Goal: Find specific page/section: Find specific page/section

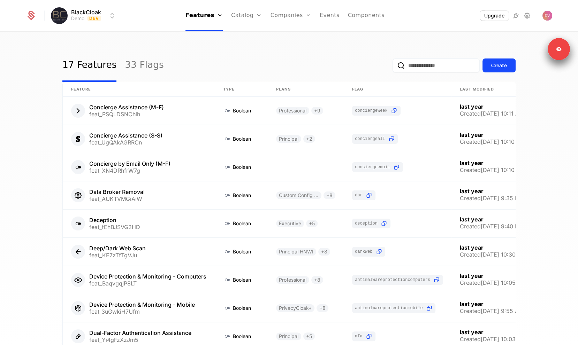
click at [497, 18] on button "Upgrade" at bounding box center [494, 16] width 29 height 10
click at [491, 16] on button "Upgrade" at bounding box center [494, 16] width 29 height 10
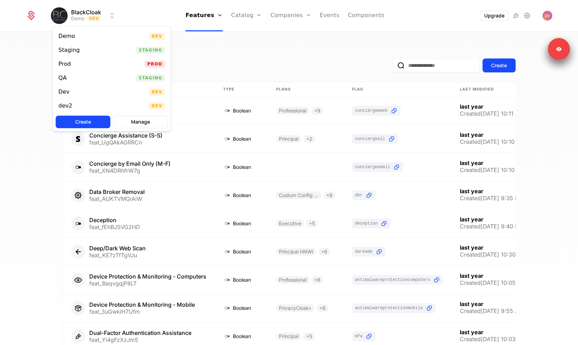
click at [94, 20] on html "BlackCloak Demo Dev Features Features Flags Catalog Plans Add Ons Credits Confi…" at bounding box center [289, 172] width 578 height 345
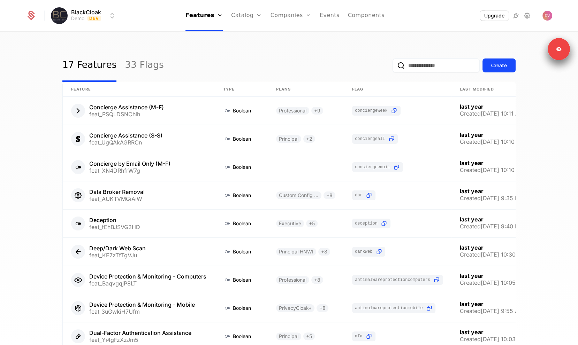
click at [94, 20] on html "BlackCloak Demo Dev Features Features Flags Catalog Plans Add Ons Credits Confi…" at bounding box center [289, 172] width 578 height 345
drag, startPoint x: 237, startPoint y: 31, endPoint x: 240, endPoint y: 31, distance: 3.5
click at [237, 31] on div "Plans Add Ons Credits Configuration" at bounding box center [257, 51] width 53 height 56
click at [242, 32] on div "Plans Add Ons Credits Configuration" at bounding box center [257, 51] width 53 height 56
click at [244, 37] on link "Plans" at bounding box center [257, 34] width 36 height 6
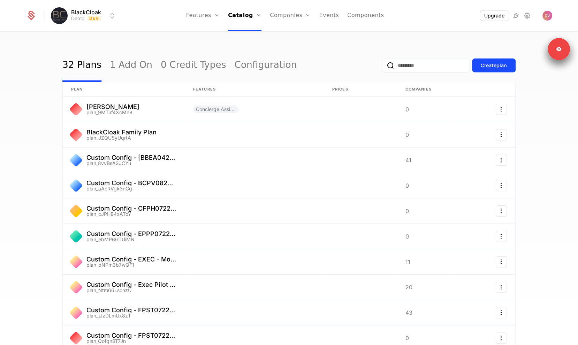
click at [401, 62] on input "email" at bounding box center [425, 66] width 87 height 14
paste input "**********"
type input "**********"
click at [378, 67] on button "submit" at bounding box center [378, 67] width 0 height 0
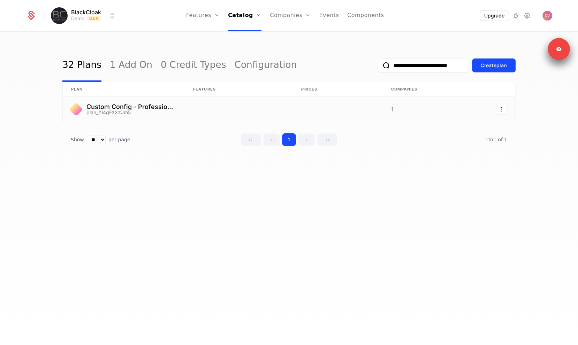
click at [155, 100] on link at bounding box center [124, 109] width 122 height 25
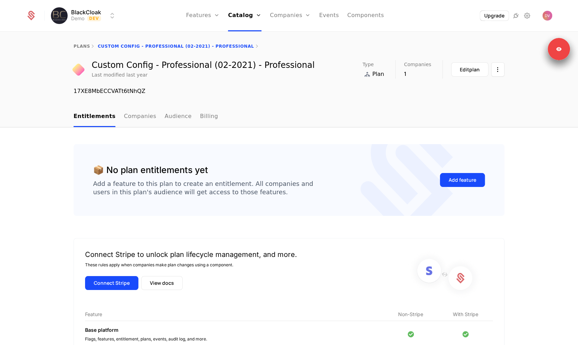
click at [167, 117] on link "Audience" at bounding box center [178, 117] width 27 height 21
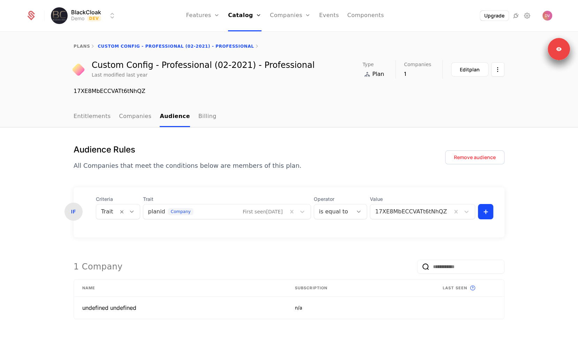
click at [95, 12] on html "BlackCloak Demo Dev Features Features Flags Catalog Plans Add Ons Credits Confi…" at bounding box center [289, 172] width 578 height 345
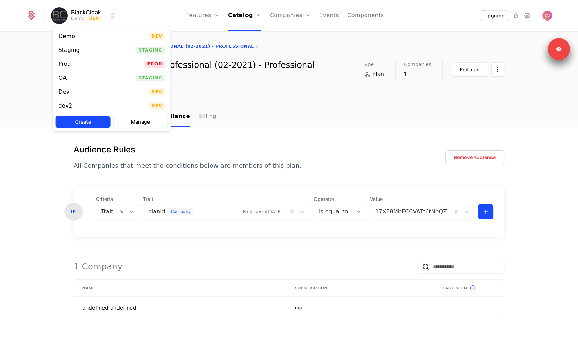
click at [90, 61] on div "Prod Prod" at bounding box center [112, 64] width 118 height 14
